Goal: Information Seeking & Learning: Learn about a topic

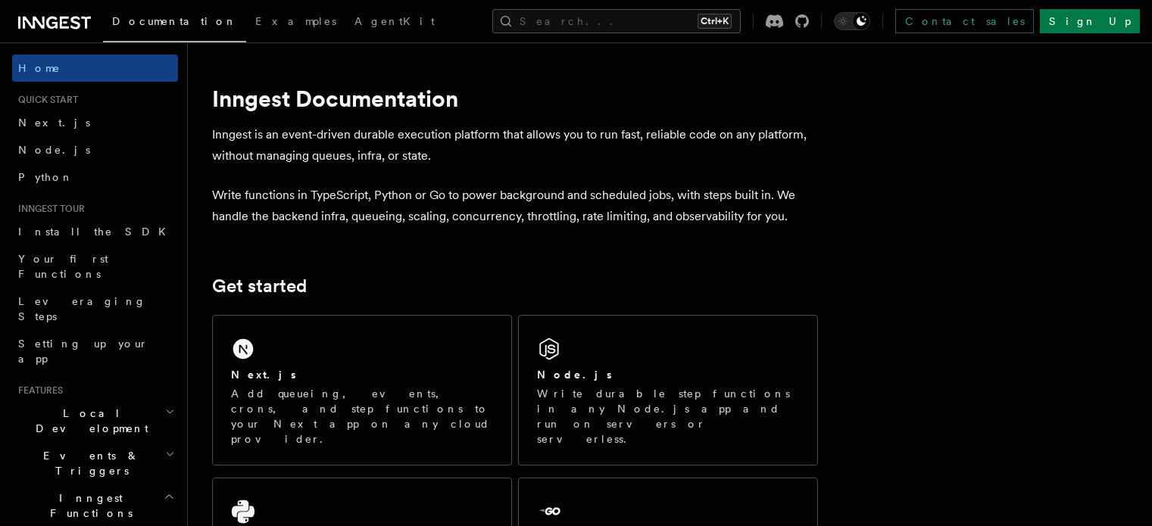
scroll to position [236, 0]
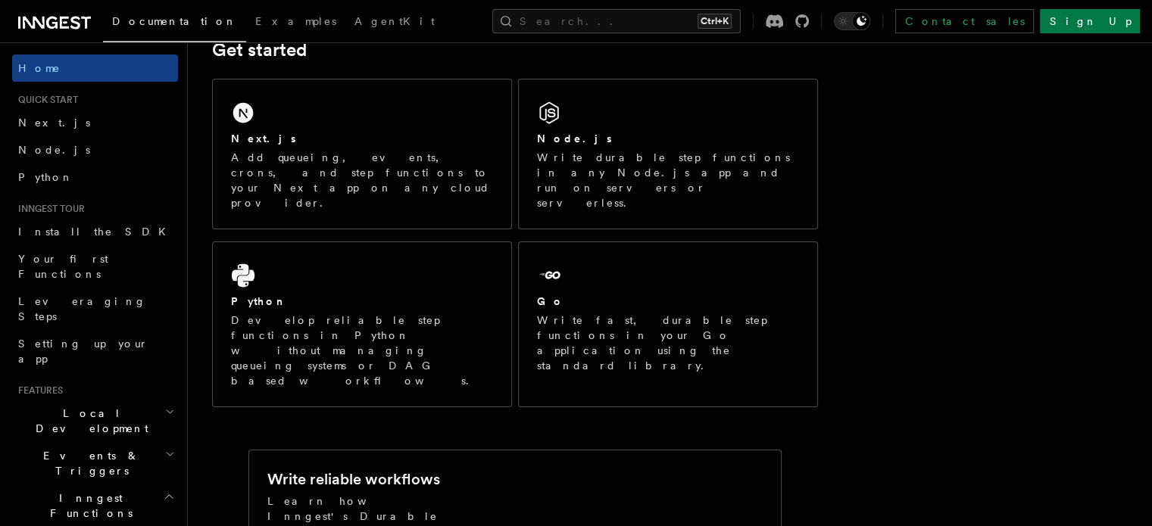
click at [392, 313] on p "Develop reliable step functions in Python without managing queueing systems or …" at bounding box center [362, 351] width 262 height 76
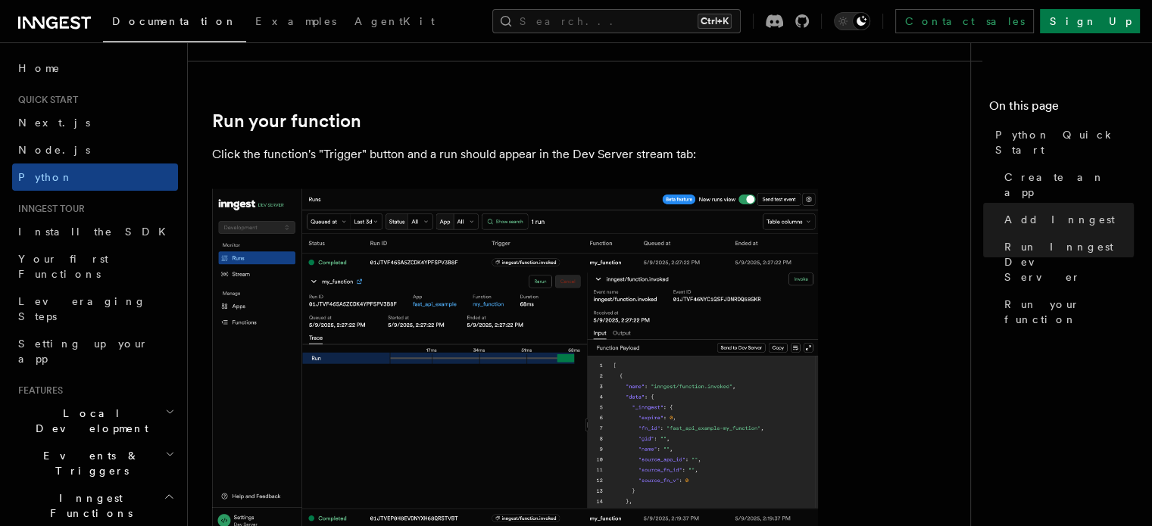
scroll to position [3301, 0]
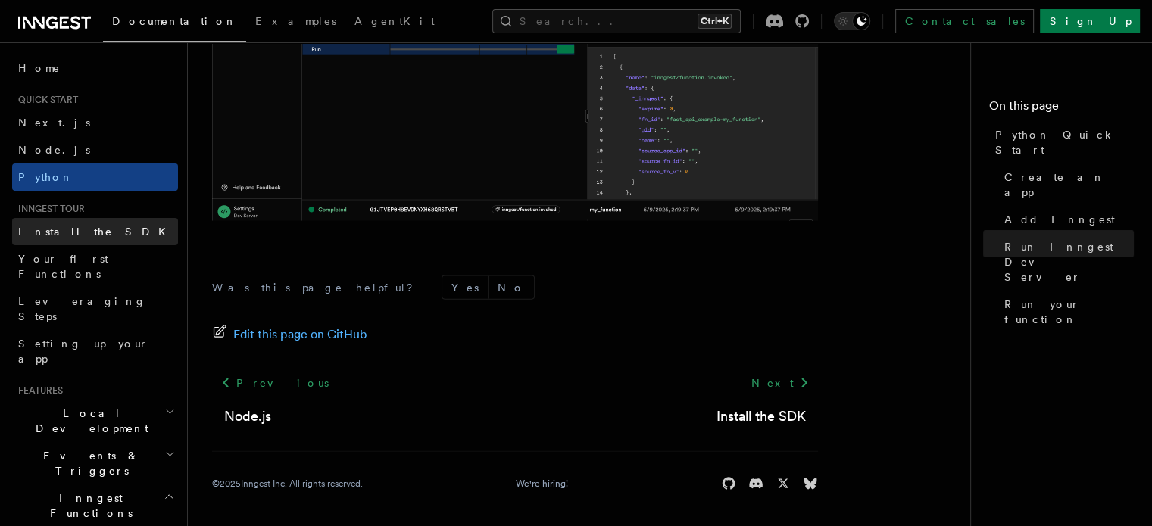
click at [96, 236] on link "Install the SDK" at bounding box center [95, 231] width 166 height 27
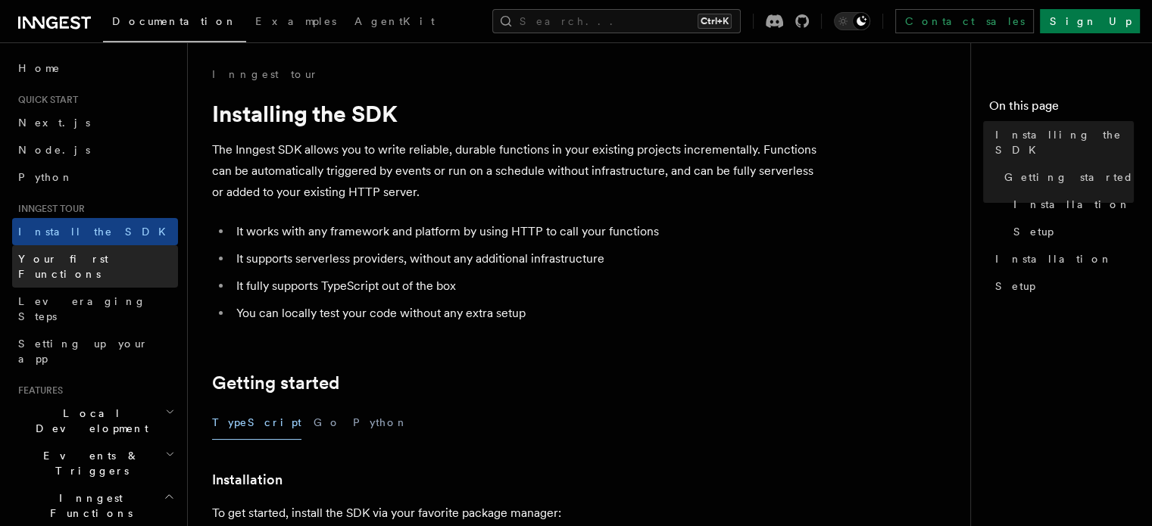
click at [114, 250] on link "Your first Functions" at bounding box center [95, 266] width 166 height 42
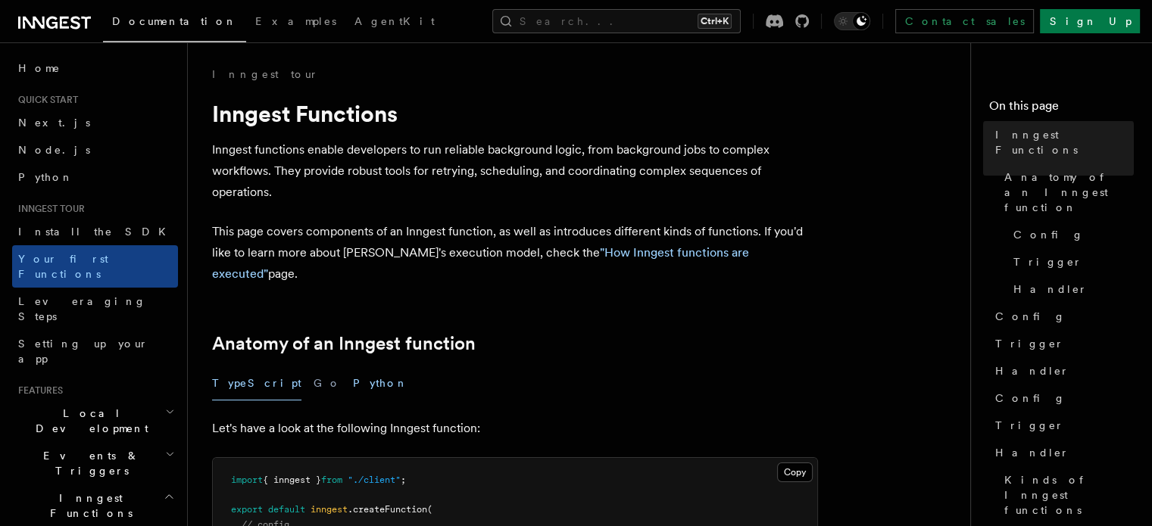
click at [353, 367] on button "Python" at bounding box center [380, 384] width 55 height 34
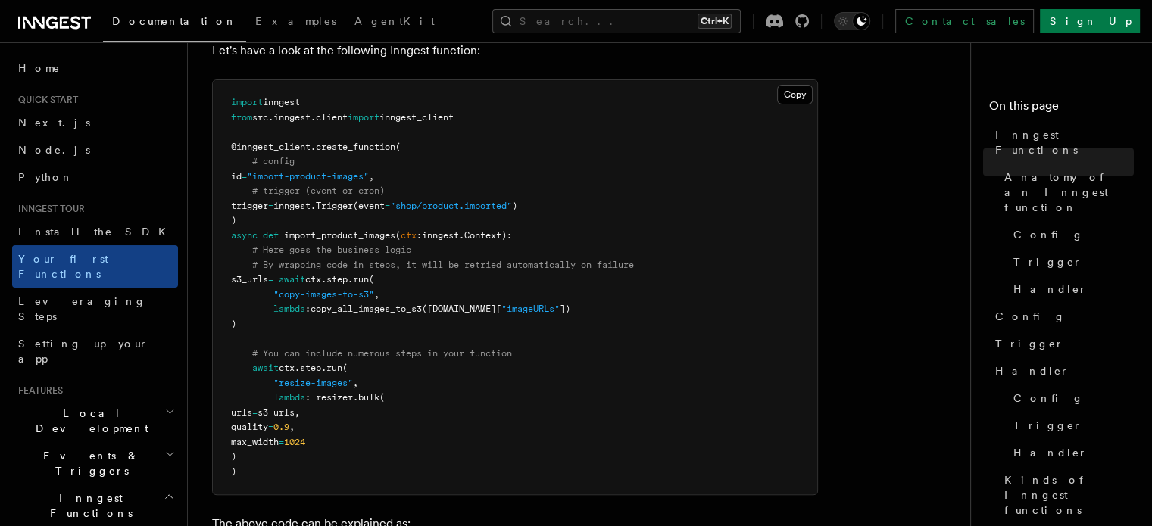
scroll to position [380, 0]
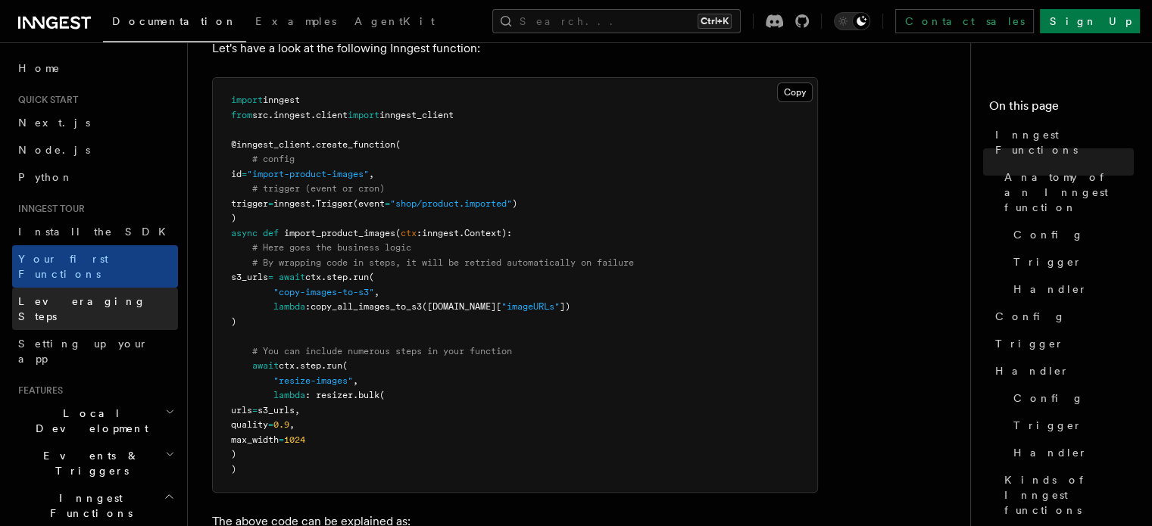
click at [96, 295] on span "Leveraging Steps" at bounding box center [82, 308] width 128 height 27
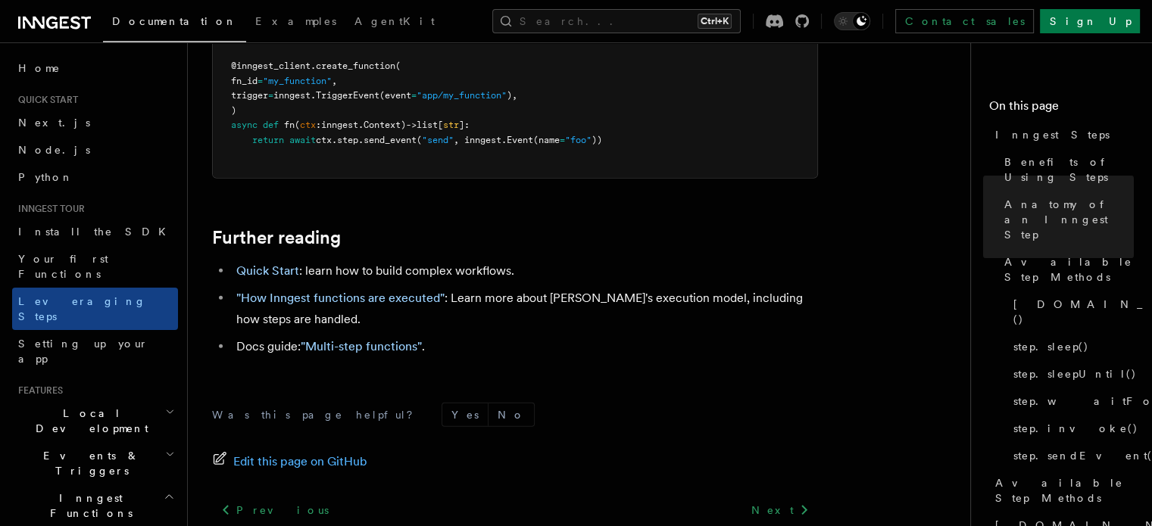
scroll to position [3639, 0]
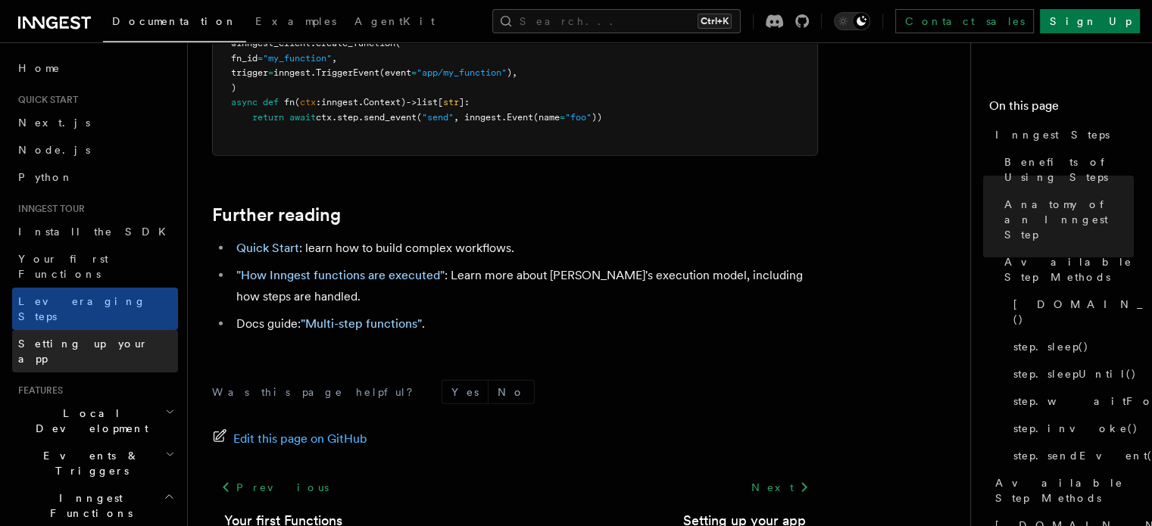
click at [107, 338] on span "Setting up your app" at bounding box center [83, 351] width 130 height 27
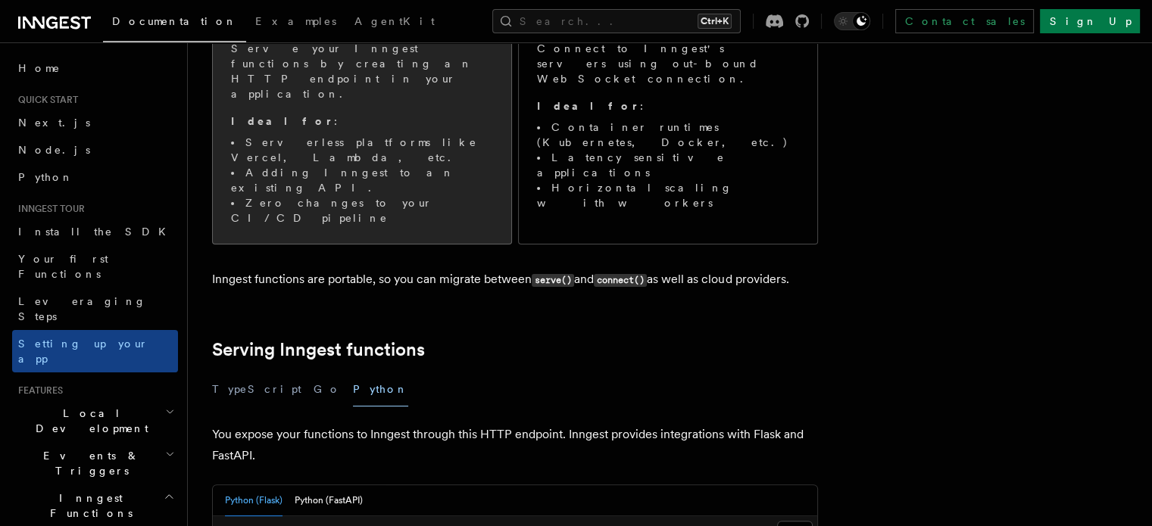
scroll to position [109, 0]
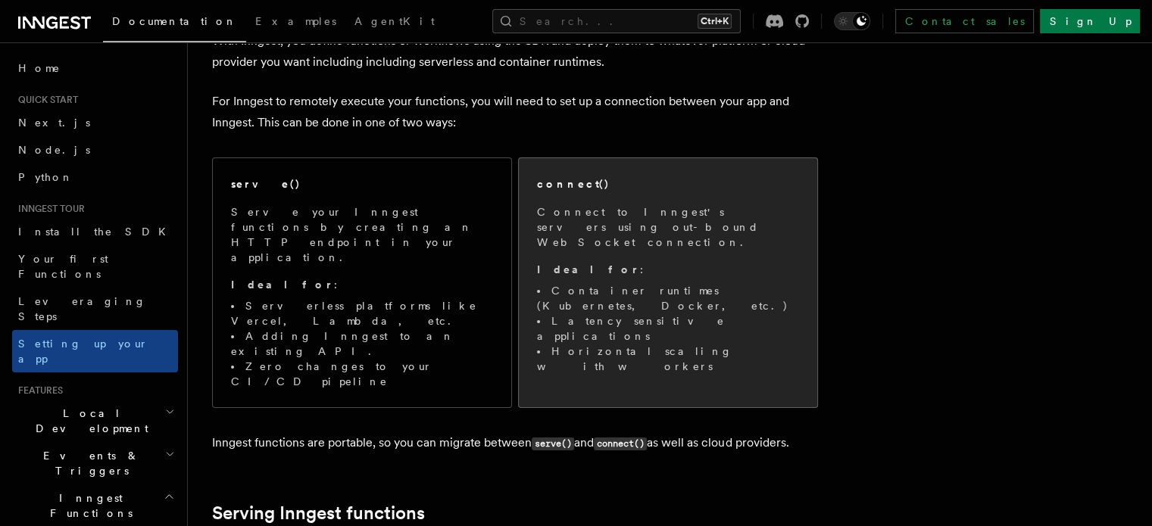
click at [667, 211] on p "Connect to Inngest's servers using out-bound WebSocket connection." at bounding box center [668, 226] width 262 height 45
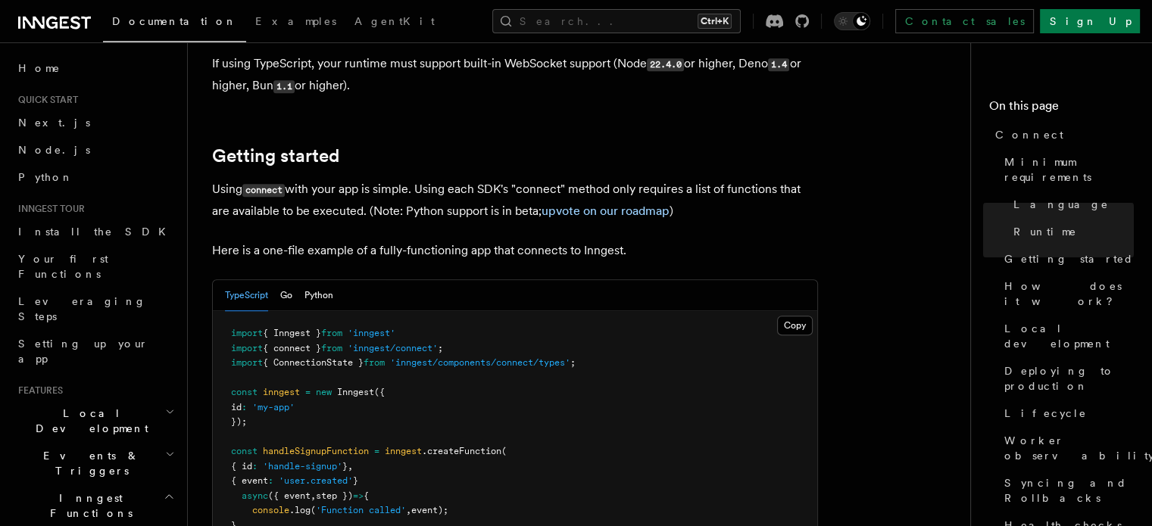
scroll to position [997, 0]
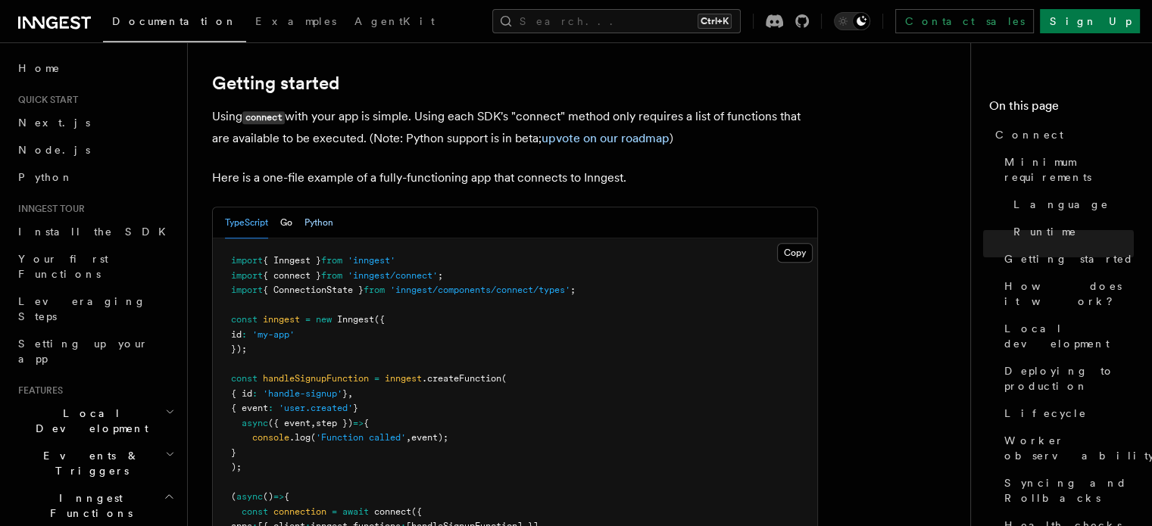
click at [332, 207] on button "Python" at bounding box center [318, 222] width 29 height 31
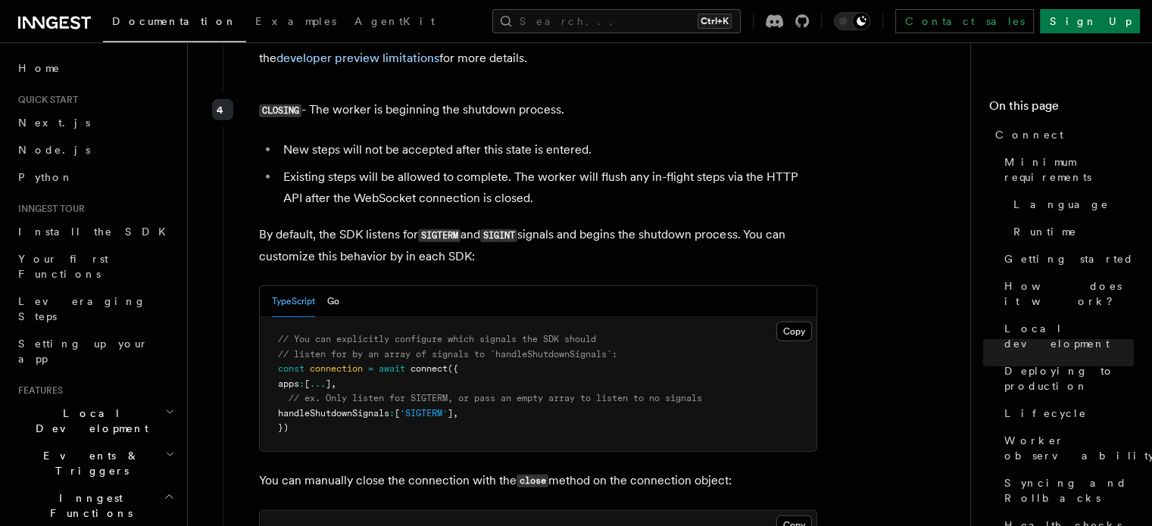
scroll to position [4263, 0]
